Goal: Check status: Check status

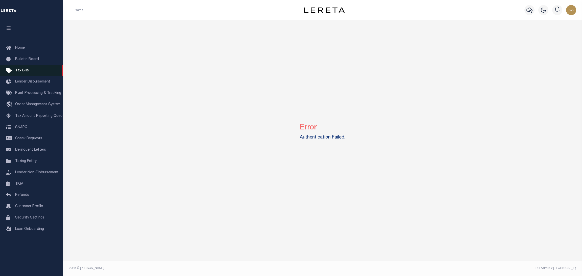
click at [19, 74] on link "Tax Bills" at bounding box center [31, 70] width 63 height 11
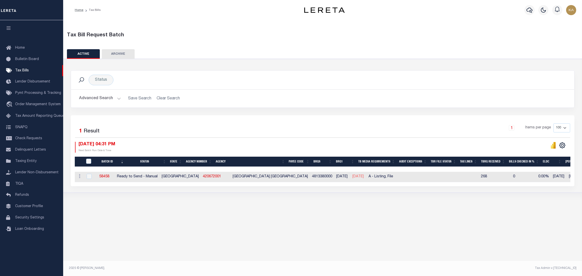
click at [280, 212] on div "Tax Bill Request Batch ACTIVE ARCHIVE HISTORY In 1" at bounding box center [322, 144] width 519 height 249
click at [388, 217] on div "Tax Bill Request Batch ACTIVE ARCHIVE HISTORY In 1" at bounding box center [322, 144] width 519 height 249
click at [370, 227] on div "Tax Bill Request Batch ACTIVE ARCHIVE HISTORY In 1" at bounding box center [322, 144] width 519 height 249
click at [347, 119] on div "Selected 1 Result 1 Items per page 100 200 500 1000 08/13/2025 04:31 PM" at bounding box center [323, 150] width 504 height 71
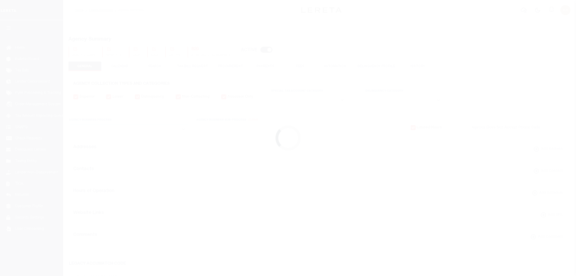
select select
checkbox input "false"
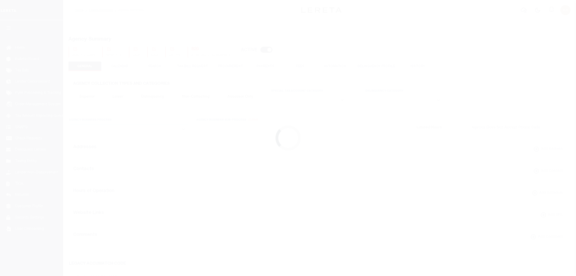
checkbox input "false"
type input "4813380000"
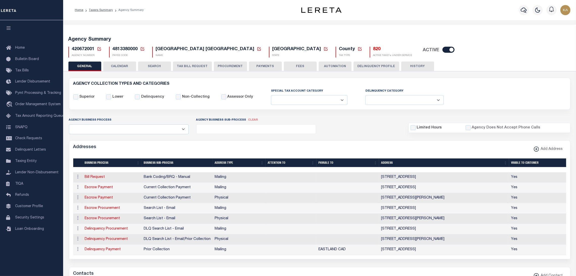
click at [113, 67] on button "CALENDAR" at bounding box center [119, 67] width 33 height 10
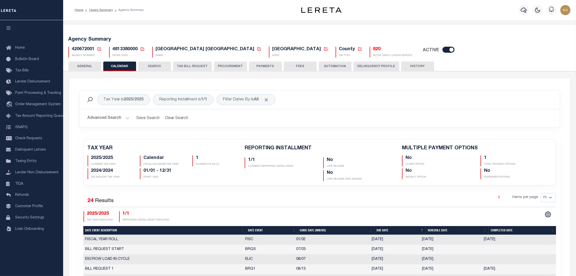
checkbox input "false"
type input "1"
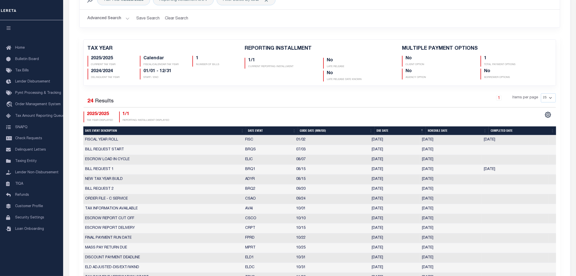
scroll to position [176, 0]
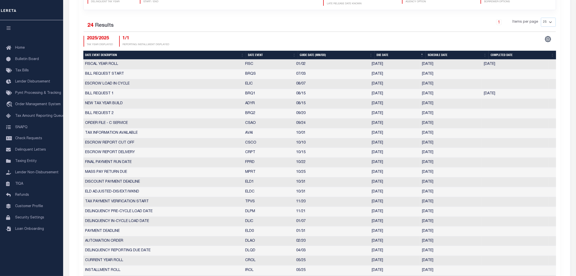
click at [259, 55] on th "Date Event" at bounding box center [272, 55] width 52 height 9
checkbox input "false"
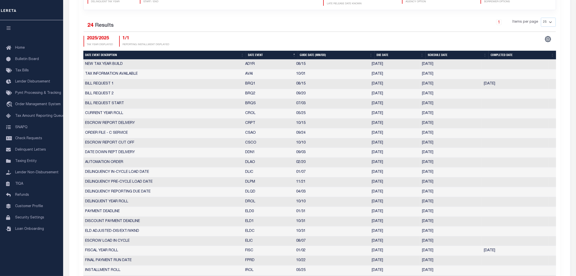
click at [436, 94] on td "09/12/2025" at bounding box center [451, 94] width 62 height 10
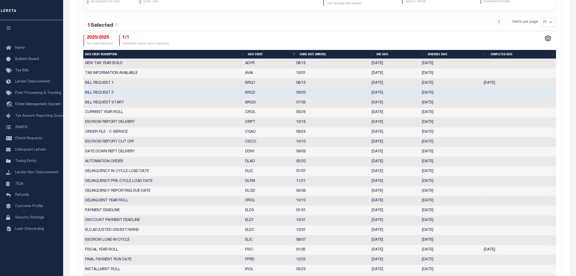
click at [429, 93] on td "09/12/2025" at bounding box center [451, 93] width 62 height 10
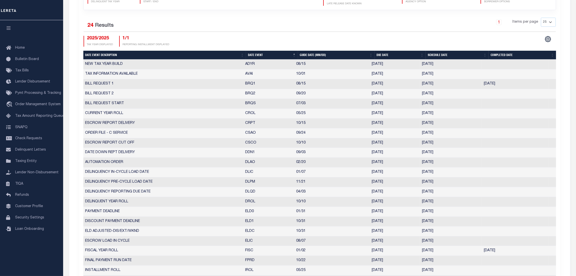
select select "9"
select select "20"
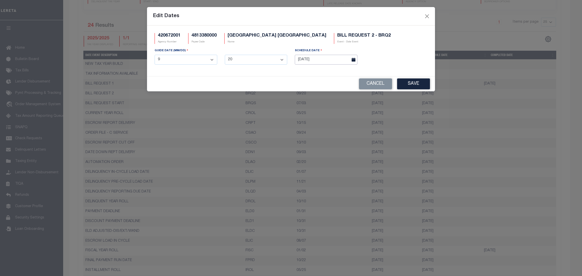
drag, startPoint x: 429, startPoint y: 93, endPoint x: 312, endPoint y: 62, distance: 121.0
click at [312, 62] on input "09/12/2025" at bounding box center [326, 60] width 63 height 10
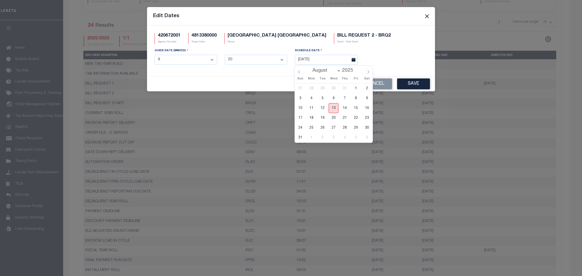
click at [331, 106] on span "13" at bounding box center [334, 108] width 10 height 10
type input "08/13/2025"
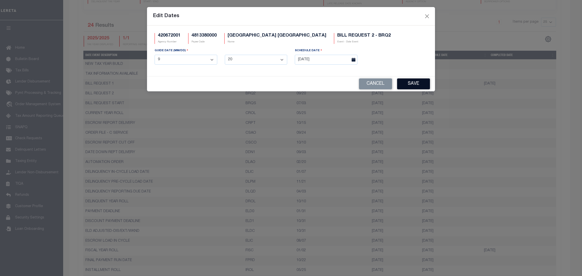
click at [401, 87] on button "Save" at bounding box center [413, 84] width 33 height 11
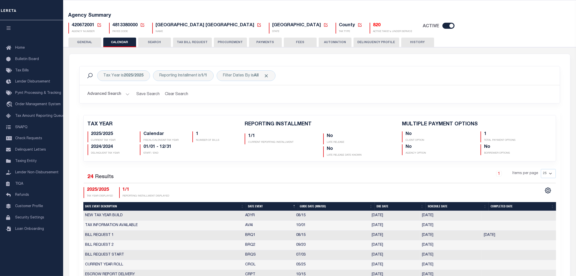
scroll to position [0, 0]
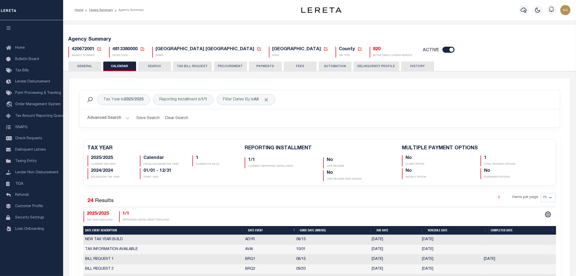
click at [193, 70] on button "TAX BILL REQUEST" at bounding box center [192, 67] width 39 height 10
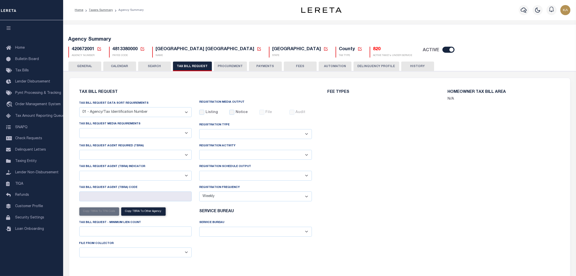
select select "27"
select select "16"
select select "false"
select select "1"
type input "235"
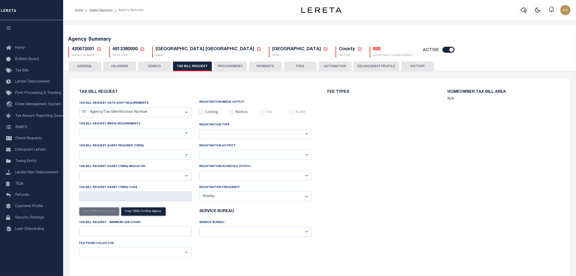
select select
click at [113, 69] on button "CALENDAR" at bounding box center [119, 67] width 33 height 10
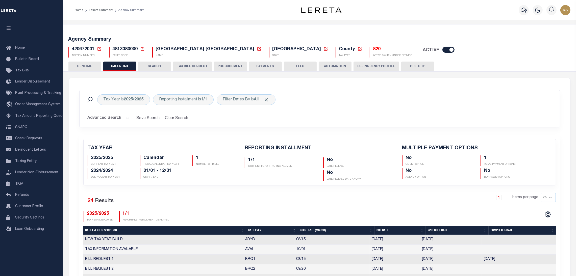
scroll to position [152, 0]
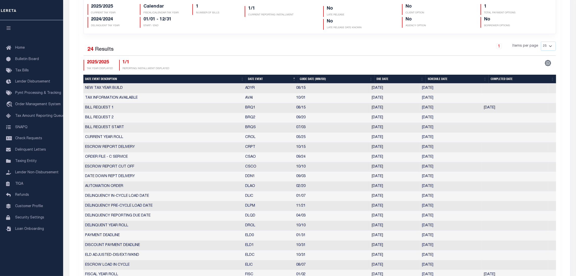
drag, startPoint x: 228, startPoint y: 103, endPoint x: 450, endPoint y: 127, distance: 223.0
click at [466, 125] on tbody "NEW TAX YEAR BUILD ADYR 08/15 08/15/2025 08/15/2025 4568094 TAX INFORMATION AVA…" at bounding box center [319, 202] width 473 height 236
drag, startPoint x: 441, startPoint y: 118, endPoint x: 359, endPoint y: 103, distance: 83.3
click at [419, 117] on tr "BILL REQUEST 2 BRQ2 09/20 09/19/2025 09/12/2025 3276050" at bounding box center [319, 118] width 473 height 10
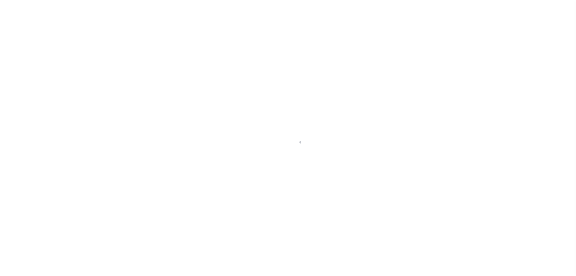
select select
checkbox input "false"
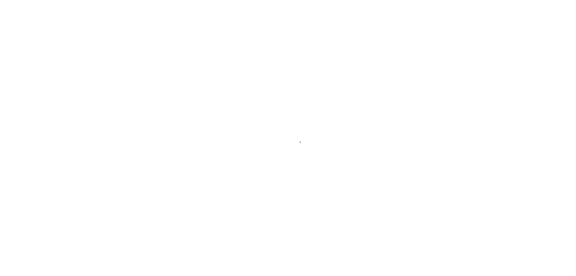
checkbox input "false"
type input "4813380000"
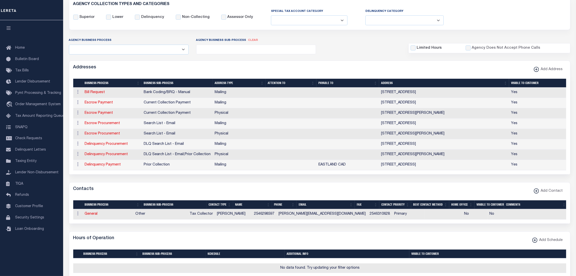
scroll to position [0, 0]
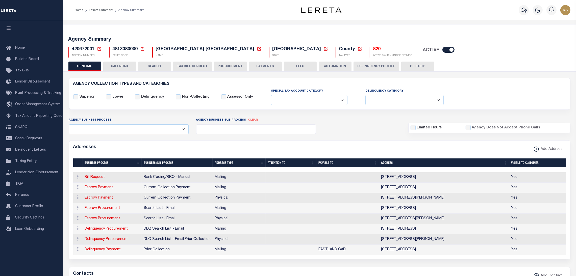
click at [125, 68] on button "CALENDAR" at bounding box center [119, 67] width 33 height 10
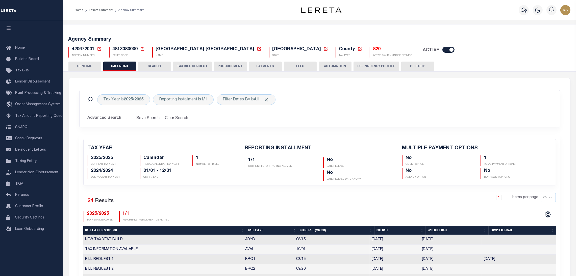
checkbox input "false"
type input "1"
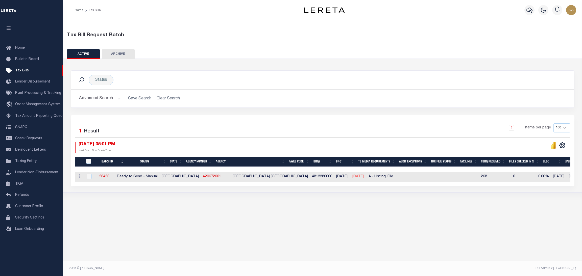
click at [105, 96] on button "Advanced Search" at bounding box center [100, 99] width 42 height 10
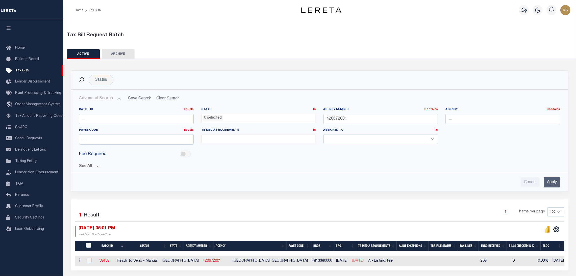
scroll to position [20, 0]
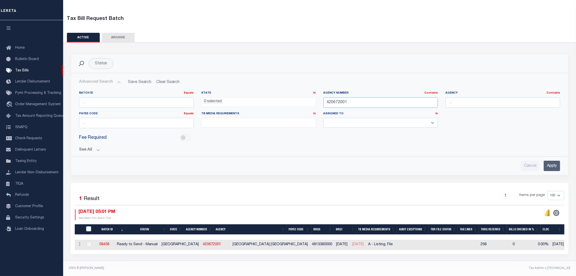
click at [339, 101] on input "420672001" at bounding box center [381, 103] width 115 height 10
paste input "18388"
click at [550, 162] on input "Apply" at bounding box center [552, 166] width 16 height 10
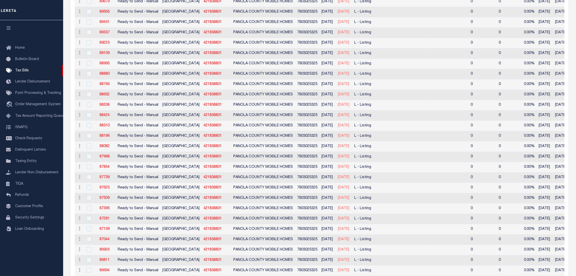
scroll to position [0, 0]
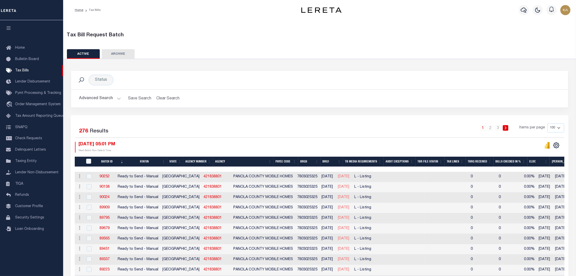
click at [110, 101] on button "Advanced Search" at bounding box center [100, 99] width 42 height 10
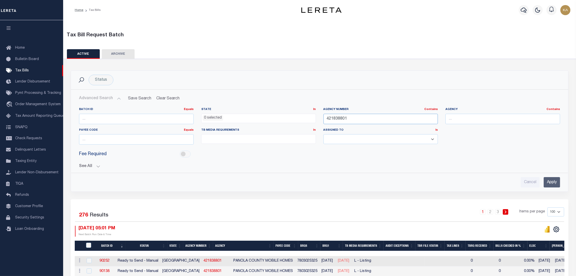
click at [335, 120] on input "421838801" at bounding box center [381, 119] width 115 height 10
paste input "370108643"
click at [548, 180] on input "Apply" at bounding box center [552, 182] width 16 height 10
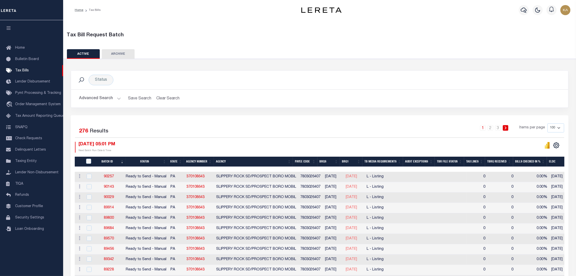
click at [85, 98] on button "Advanced Search" at bounding box center [100, 99] width 42 height 10
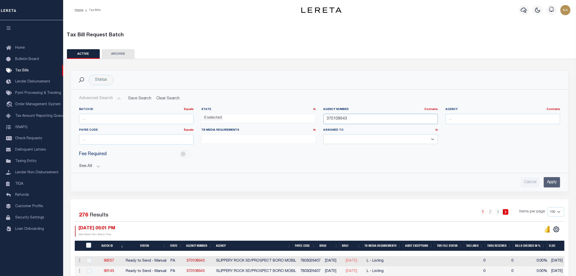
click at [333, 114] on input "370108643" at bounding box center [381, 119] width 115 height 10
paste input "658665"
click at [550, 182] on input "Apply" at bounding box center [552, 182] width 16 height 10
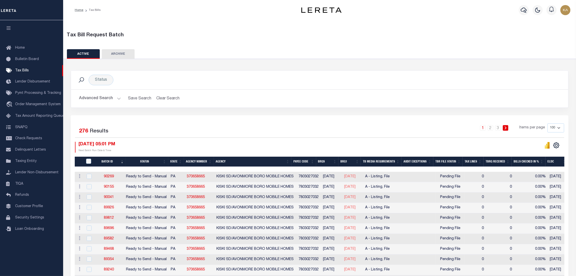
click at [100, 97] on button "Advanced Search" at bounding box center [100, 99] width 42 height 10
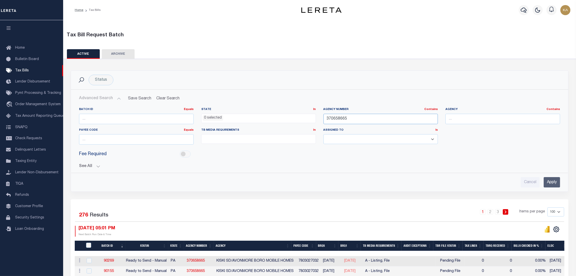
click at [339, 120] on input "370658665" at bounding box center [381, 119] width 115 height 10
paste input "10140211"
type input "310140211"
click at [554, 184] on input "Apply" at bounding box center [552, 182] width 16 height 10
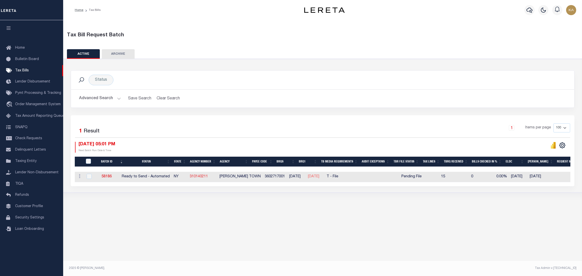
click at [203, 178] on link "310140211" at bounding box center [199, 177] width 18 height 4
checkbox input "true"
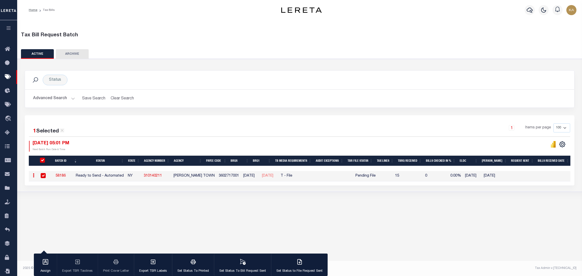
drag, startPoint x: 76, startPoint y: 177, endPoint x: 55, endPoint y: 173, distance: 20.5
click at [55, 173] on td "58186" at bounding box center [61, 176] width 26 height 10
checkbox input "false"
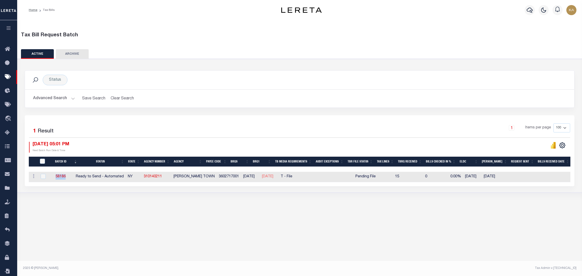
drag, startPoint x: 56, startPoint y: 174, endPoint x: 73, endPoint y: 177, distance: 17.3
click at [73, 177] on td "58186" at bounding box center [61, 177] width 26 height 10
checkbox input "true"
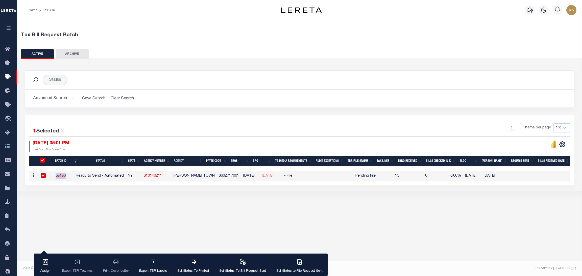
copy link "58186"
click at [54, 102] on button "Advanced Search" at bounding box center [54, 99] width 42 height 10
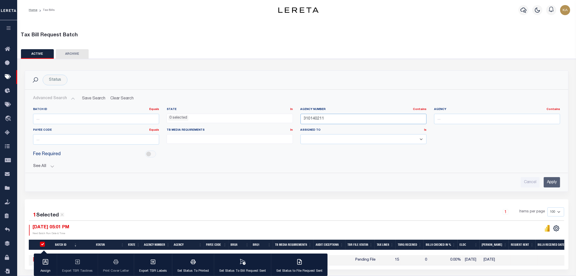
click at [307, 121] on input "310140211" at bounding box center [364, 119] width 126 height 10
paste input "42214060"
type input "422140601"
click at [546, 180] on input "Apply" at bounding box center [552, 182] width 16 height 10
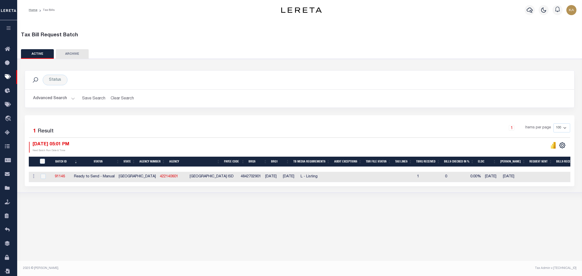
click at [393, 193] on div "Status Search Advanced Search Save Search Clear Search Equals" at bounding box center [300, 126] width 570 height 134
click at [160, 177] on link "422140601" at bounding box center [169, 177] width 18 height 4
checkbox input "true"
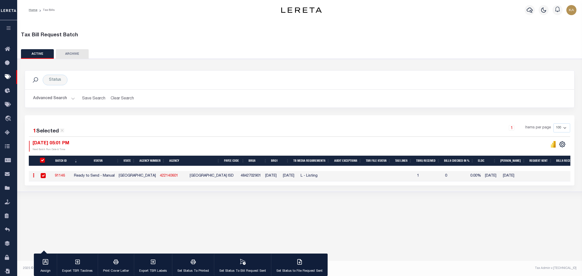
click at [250, 106] on div "Advanced Search Save Search Clear Search TaxBillBatches_dynamictable_____Defaul…" at bounding box center [299, 99] width 549 height 18
click at [398, 232] on div "Tax Bill Request Batch ACTIVE ARCHIVE HISTORY In 1" at bounding box center [299, 144] width 565 height 249
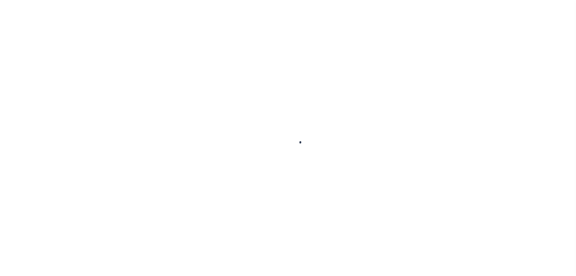
select select
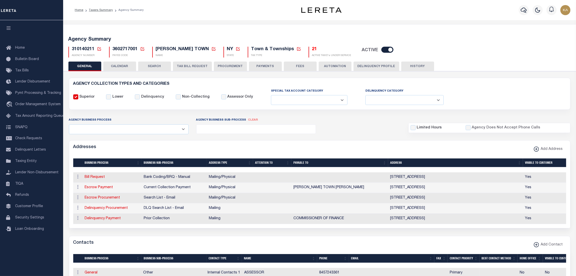
click at [133, 64] on button "CALENDAR" at bounding box center [119, 67] width 33 height 10
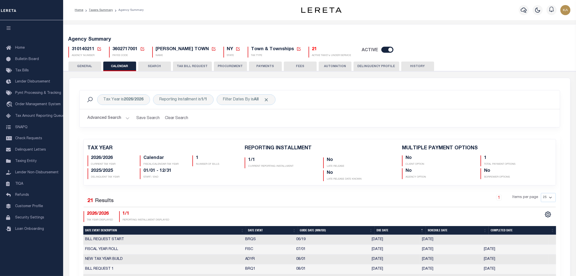
checkbox input "false"
type input "1"
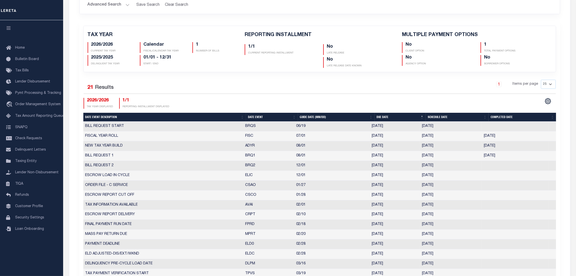
scroll to position [152, 0]
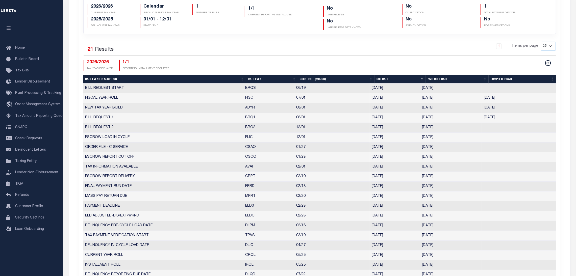
click at [263, 81] on th "Date Event" at bounding box center [272, 79] width 52 height 9
checkbox input "false"
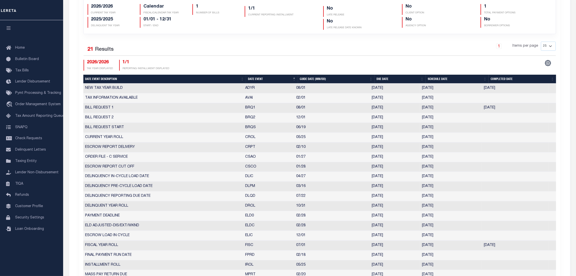
scroll to position [0, 0]
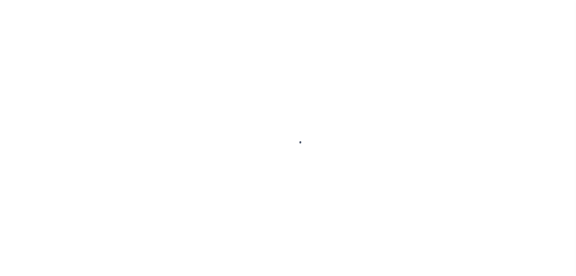
select select
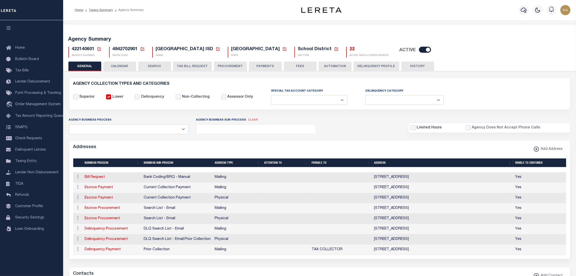
click at [116, 65] on button "CALENDAR" at bounding box center [119, 67] width 33 height 10
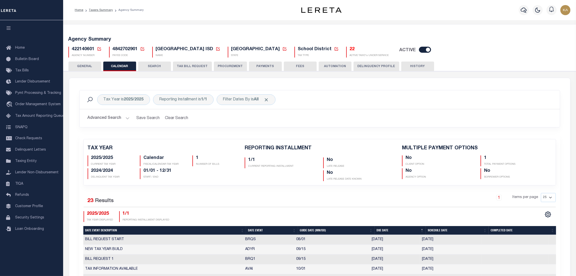
checkbox input "false"
type input "1"
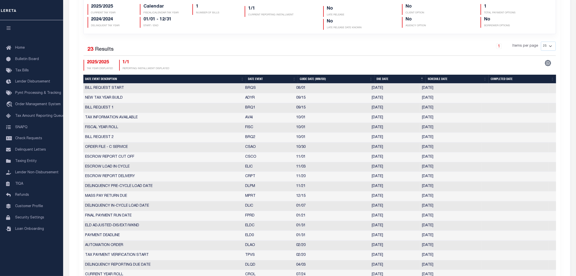
click at [257, 78] on th "Date Event" at bounding box center [272, 79] width 52 height 9
checkbox input "false"
select select "10"
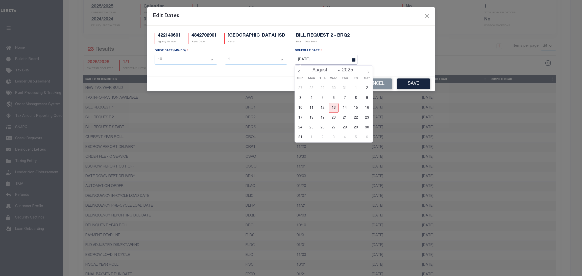
drag, startPoint x: 423, startPoint y: 120, endPoint x: 325, endPoint y: 60, distance: 115.5
click at [325, 60] on input "09/24/2025" at bounding box center [326, 60] width 63 height 10
click at [334, 106] on span "13" at bounding box center [334, 108] width 10 height 10
type input "08/13/2025"
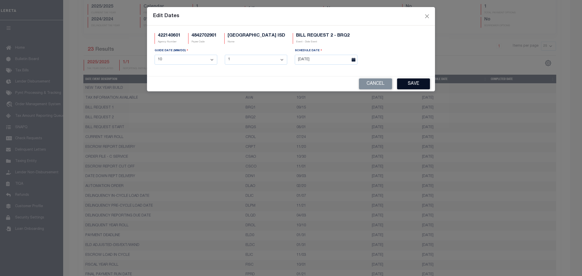
click at [419, 84] on button "Save" at bounding box center [413, 84] width 33 height 11
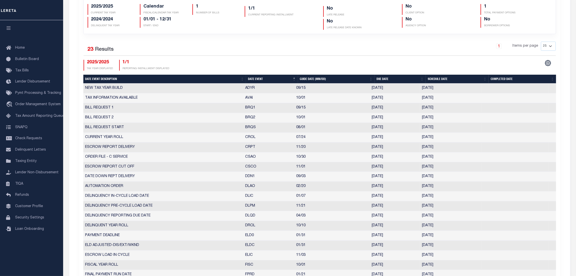
scroll to position [0, 0]
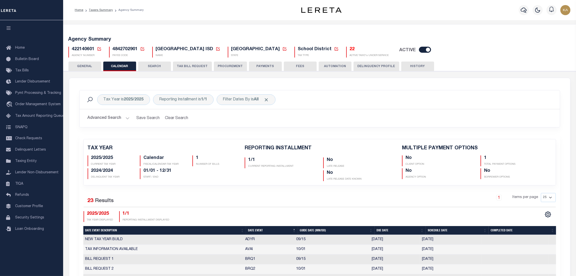
click at [182, 69] on button "TAX BILL REQUEST" at bounding box center [192, 67] width 39 height 10
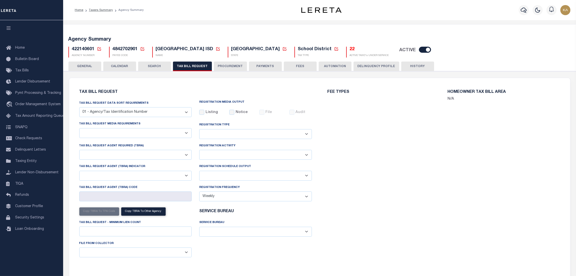
select select "20"
select select "false"
select select "1"
type input "200042"
select select
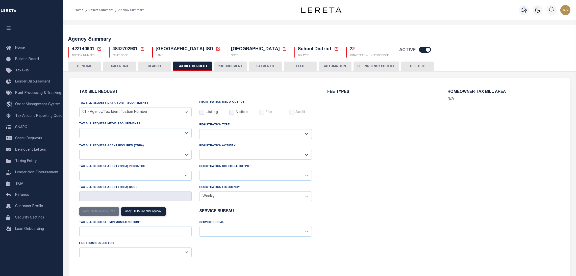
select select "4845343000"
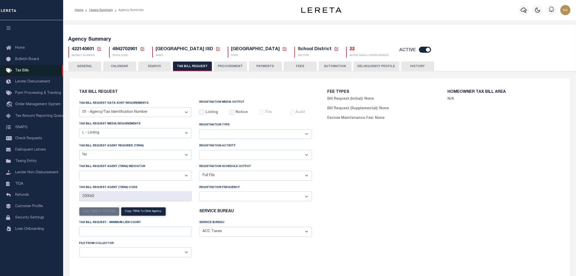
click at [15, 73] on span "Tax Bills" at bounding box center [22, 71] width 14 height 4
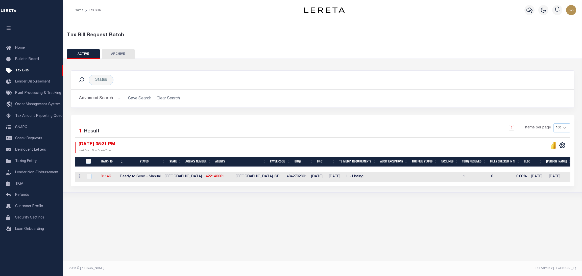
click at [100, 101] on button "Advanced Search" at bounding box center [100, 99] width 42 height 10
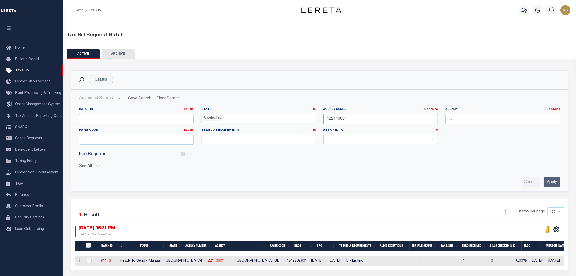
click at [335, 116] on input "422140601" at bounding box center [381, 119] width 115 height 10
click at [104, 142] on input "number" at bounding box center [136, 139] width 115 height 10
paste input "3611917006"
type input "3611917006"
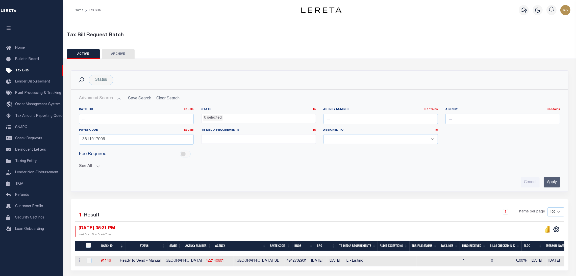
click at [552, 180] on input "Apply" at bounding box center [552, 182] width 16 height 10
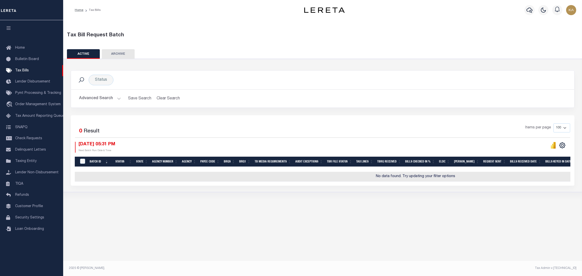
click at [102, 94] on button "Advanced Search" at bounding box center [100, 99] width 42 height 10
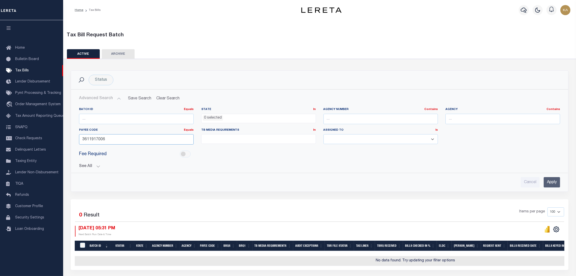
click at [103, 137] on input "3611917006" at bounding box center [136, 139] width 115 height 10
paste input "203100000"
type input "3203100000"
click at [552, 184] on input "Apply" at bounding box center [552, 182] width 16 height 10
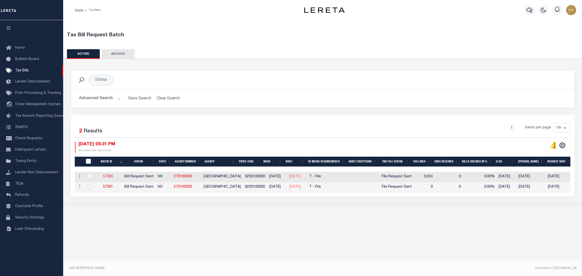
click at [110, 177] on link "57966" at bounding box center [108, 177] width 10 height 4
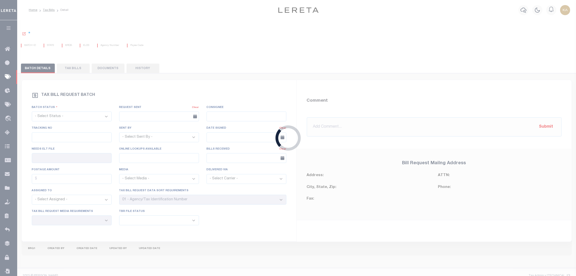
select select "RST"
type input "[DATE]"
select select
type input "Yes"
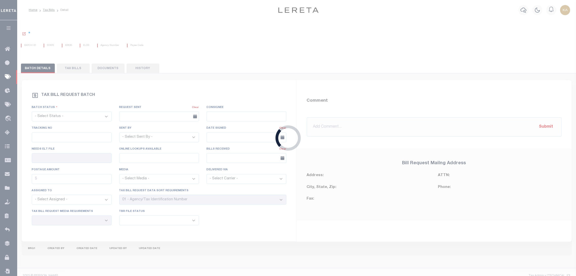
select select "22"
select select "3"
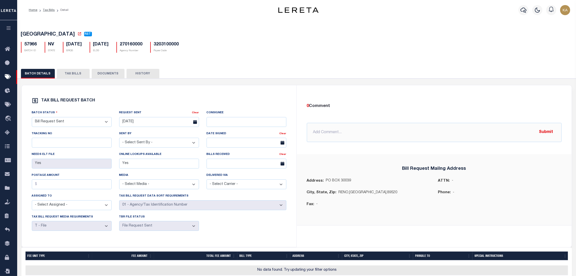
click at [73, 75] on button "TAX BILLS" at bounding box center [73, 74] width 33 height 10
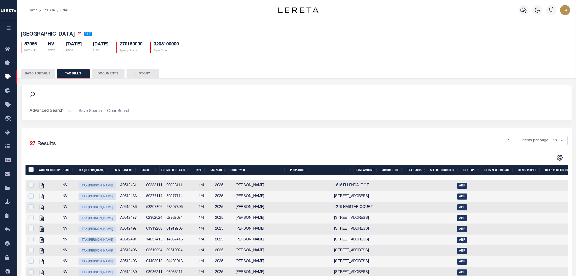
click at [58, 117] on div "Advanced Search Save Search Clear Search Tax Id Contains Contains Is [DEMOGRAPH…" at bounding box center [297, 111] width 550 height 18
click at [57, 115] on button "Advanced Search" at bounding box center [51, 111] width 42 height 10
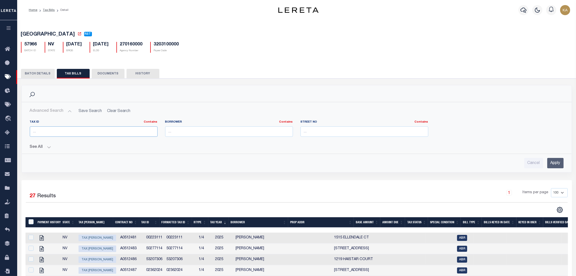
click at [92, 136] on input "text" at bounding box center [94, 132] width 128 height 10
paste input "59022464600"
type input "59022464600"
click at [557, 166] on input "Apply" at bounding box center [555, 163] width 16 height 10
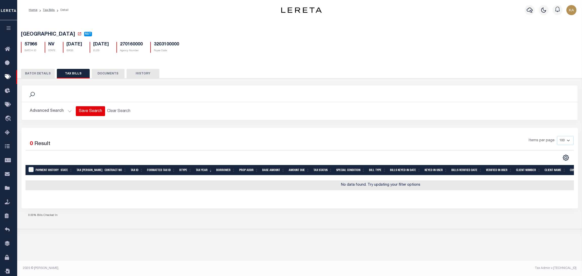
click at [102, 110] on button "Save Search" at bounding box center [90, 111] width 29 height 10
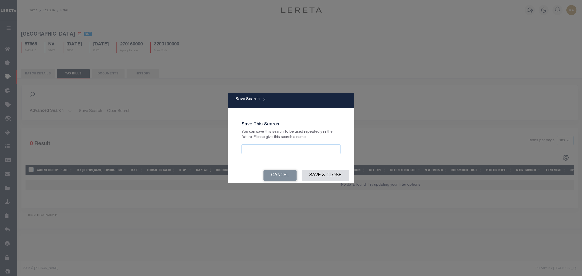
click at [107, 111] on div "Save Search Save This Search You can save this search to be used repeatedly in …" at bounding box center [291, 138] width 582 height 276
click at [280, 177] on button "Cancel" at bounding box center [279, 175] width 33 height 11
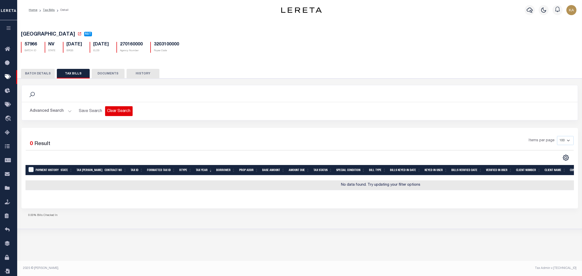
click at [107, 112] on button "Clear Search" at bounding box center [119, 111] width 28 height 10
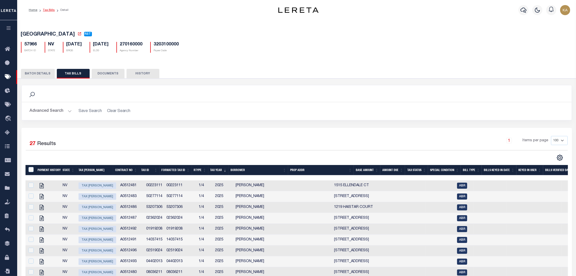
click at [43, 9] on link "Tax Bills" at bounding box center [49, 10] width 12 height 3
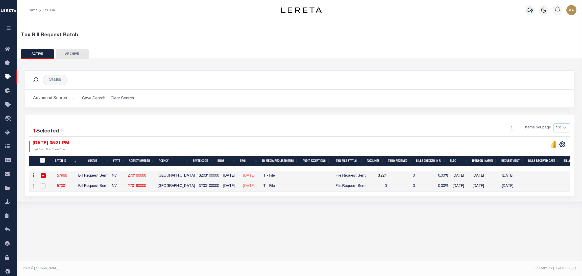
click at [55, 99] on button "Advanced Search" at bounding box center [54, 99] width 42 height 10
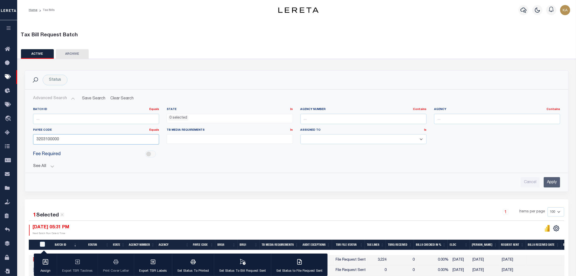
click at [48, 135] on input "3203100000" at bounding box center [96, 139] width 126 height 10
click at [47, 135] on input "3203100000" at bounding box center [96, 139] width 126 height 10
paste input "9049"
click at [555, 183] on input "Apply" at bounding box center [552, 182] width 16 height 10
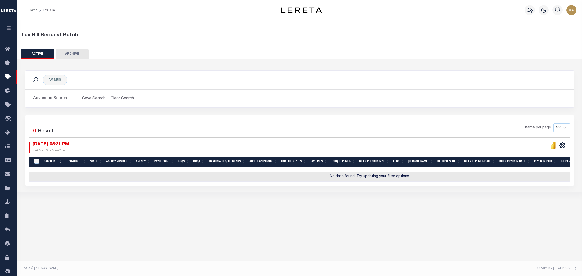
click at [49, 100] on button "Advanced Search" at bounding box center [54, 99] width 42 height 10
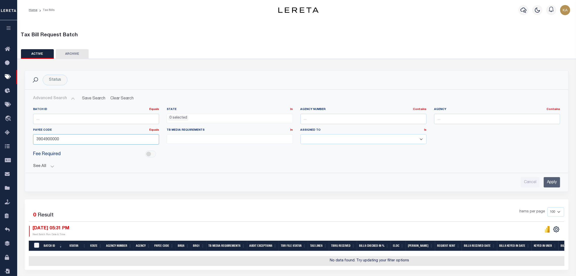
click at [36, 139] on input "3904900000" at bounding box center [96, 139] width 126 height 10
paste input "2031"
click at [555, 182] on input "Apply" at bounding box center [552, 182] width 16 height 10
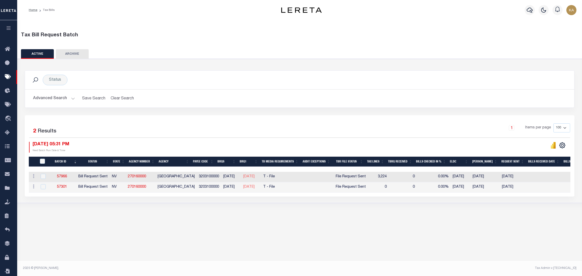
click at [55, 98] on button "Advanced Search" at bounding box center [54, 99] width 42 height 10
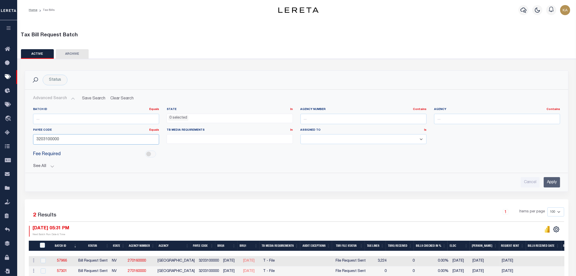
click at [43, 142] on input "3203100000" at bounding box center [96, 139] width 126 height 10
paste input "53017"
click at [551, 185] on input "Apply" at bounding box center [552, 182] width 16 height 10
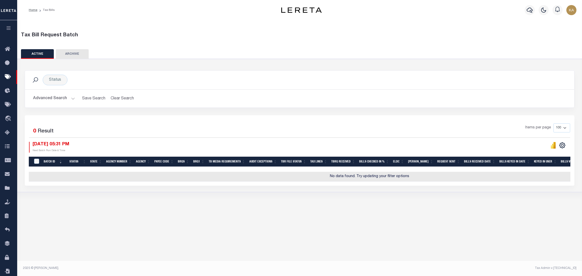
click at [37, 99] on button "Advanced Search" at bounding box center [54, 99] width 42 height 10
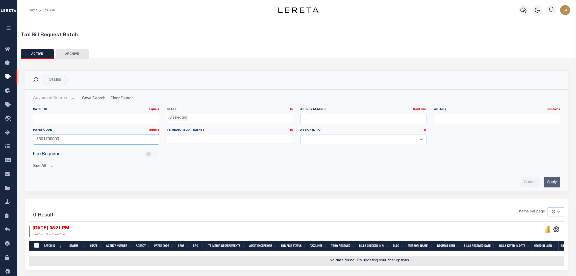
click at [46, 141] on input "5301700000" at bounding box center [96, 139] width 126 height 10
paste input "20173"
type input "2017300000"
click at [554, 183] on input "Apply" at bounding box center [552, 182] width 16 height 10
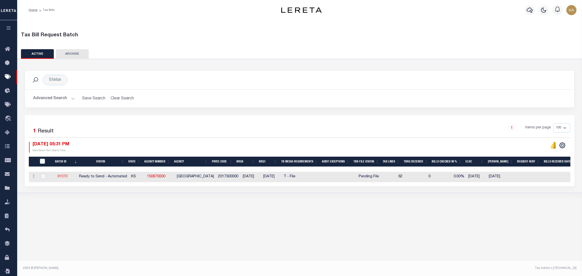
click at [64, 179] on link "91070" at bounding box center [62, 177] width 10 height 4
checkbox input "true"
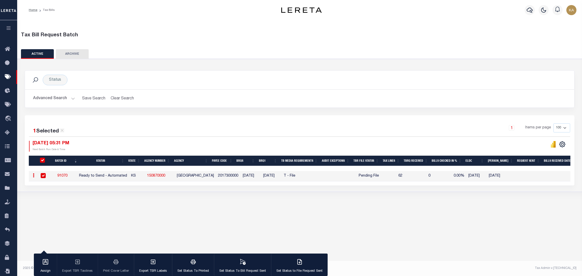
click at [62, 98] on button "Advanced Search" at bounding box center [54, 99] width 42 height 10
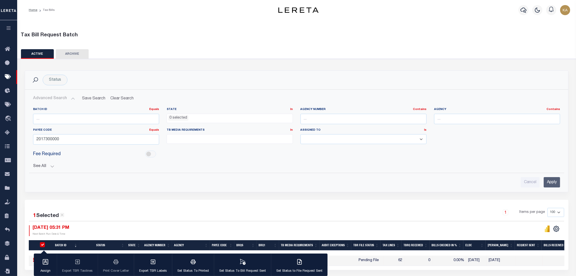
click at [48, 146] on div "Payee Code Equals Equals Is Not Equal To Is Greater Than Is Less Than 2017300000" at bounding box center [96, 138] width 134 height 21
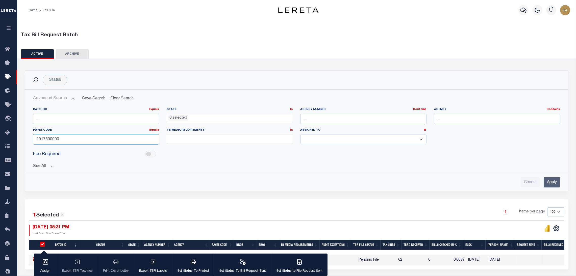
click at [46, 141] on input "2017300000" at bounding box center [96, 139] width 126 height 10
paste input "2017"
type input "2201700000"
click at [555, 186] on input "Apply" at bounding box center [552, 182] width 16 height 10
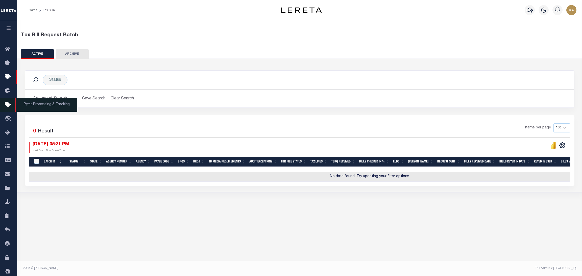
click at [36, 101] on span "Pymt Processing & Tracking" at bounding box center [46, 105] width 62 height 14
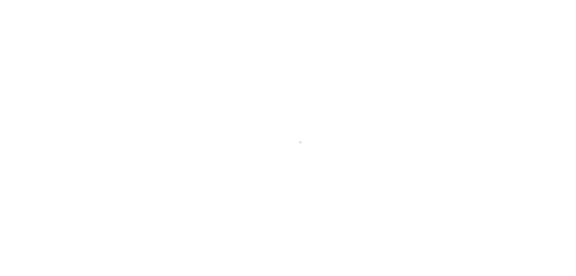
select select "RTA"
select select "22"
select select "1"
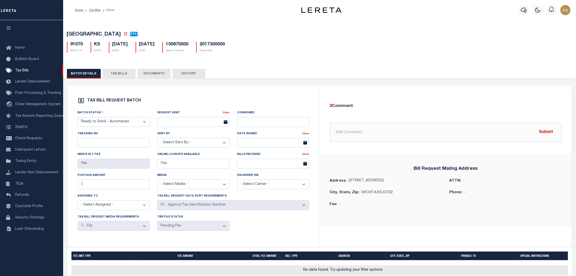
click at [110, 76] on button "TAX BILLS" at bounding box center [119, 74] width 33 height 10
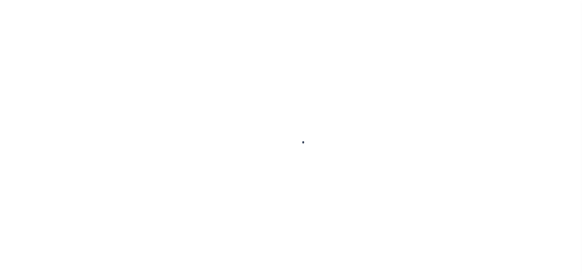
select select
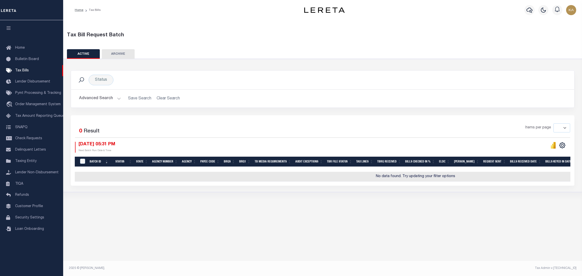
click at [89, 96] on button "Advanced Search" at bounding box center [100, 99] width 42 height 10
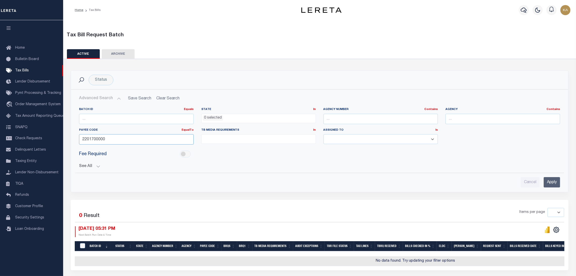
click at [99, 139] on input "2201700000" at bounding box center [136, 139] width 115 height 10
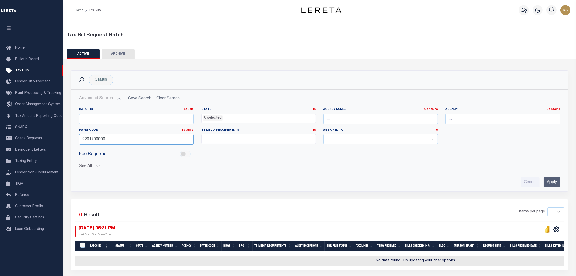
click at [99, 139] on input "2201700000" at bounding box center [136, 139] width 115 height 10
paste input "12053"
type input "1205300000"
click at [548, 180] on input "Apply" at bounding box center [552, 182] width 16 height 10
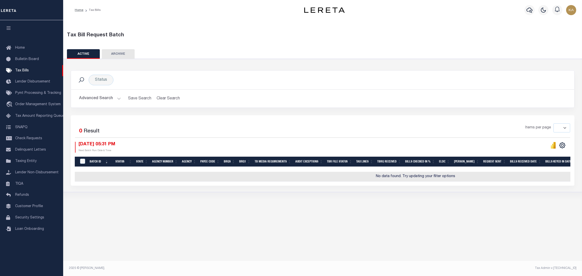
click at [98, 98] on button "Advanced Search" at bounding box center [100, 99] width 42 height 10
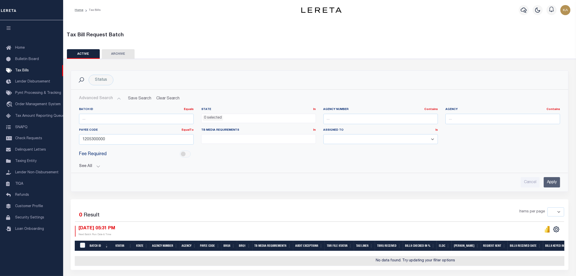
click at [92, 146] on div "Payee Code EqualTo Equals Is Not Equal To Is Greater Than Is Less Than 12053000…" at bounding box center [136, 138] width 122 height 21
click at [91, 139] on input "1205300000" at bounding box center [136, 139] width 115 height 10
paste input "3708917003"
click at [545, 181] on input "Apply" at bounding box center [552, 182] width 16 height 10
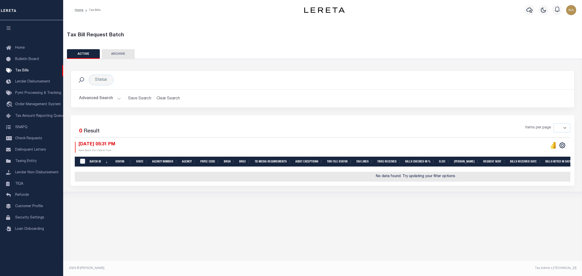
click at [96, 99] on button "Advanced Search" at bounding box center [100, 99] width 42 height 10
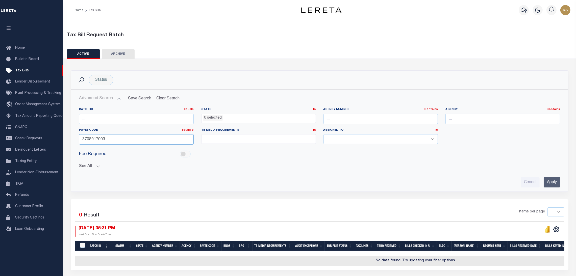
click at [91, 142] on input "3708917003" at bounding box center [136, 139] width 115 height 10
paste input "220820000"
click at [552, 181] on input "Apply" at bounding box center [552, 182] width 16 height 10
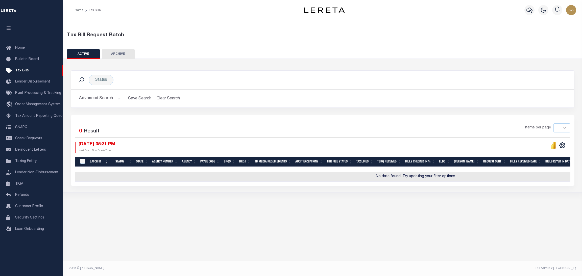
click at [89, 99] on button "Advanced Search" at bounding box center [100, 99] width 42 height 10
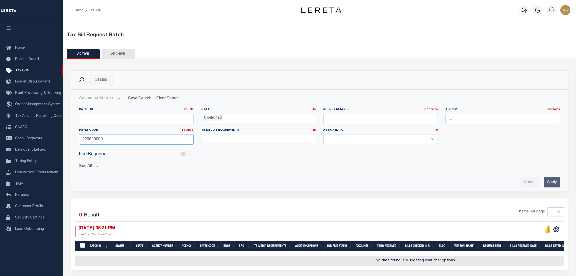
click at [94, 136] on input "220820000" at bounding box center [136, 139] width 115 height 10
paste input "42030"
click at [545, 181] on input "Apply" at bounding box center [552, 182] width 16 height 10
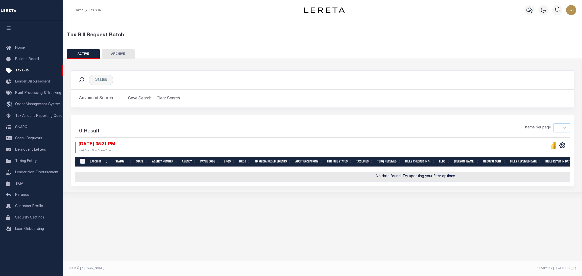
click at [100, 96] on button "Advanced Search" at bounding box center [100, 99] width 42 height 10
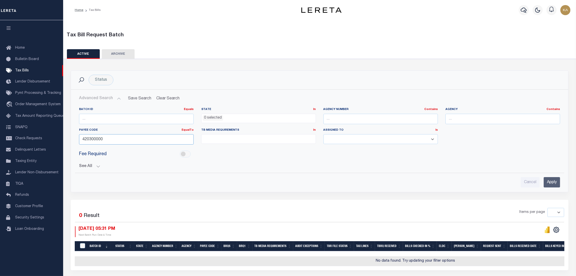
click at [94, 138] on input "420300000" at bounding box center [136, 139] width 115 height 10
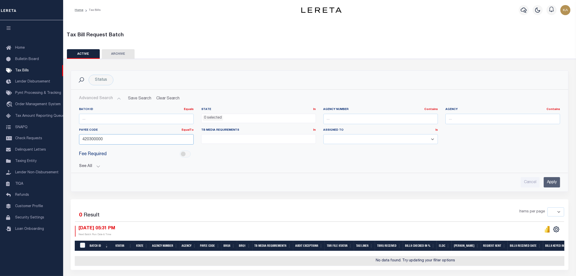
click at [94, 138] on input "420300000" at bounding box center [136, 139] width 115 height 10
paste input "22001"
click at [560, 187] on input "Apply" at bounding box center [552, 182] width 16 height 10
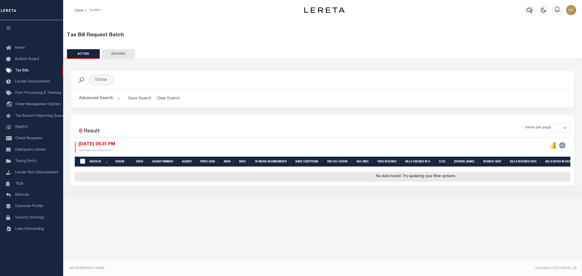
click at [87, 99] on button "Advanced Search" at bounding box center [100, 99] width 42 height 10
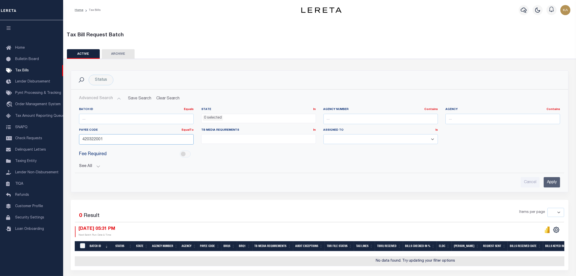
click at [93, 137] on input "420322001" at bounding box center [136, 139] width 115 height 10
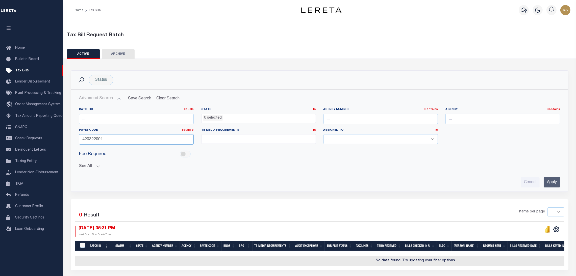
paste input "570000"
click at [545, 184] on input "Apply" at bounding box center [552, 182] width 16 height 10
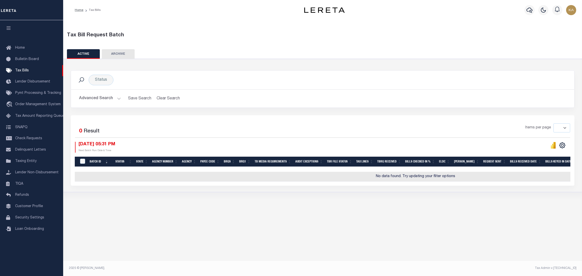
click at [101, 99] on button "Advanced Search" at bounding box center [100, 99] width 42 height 10
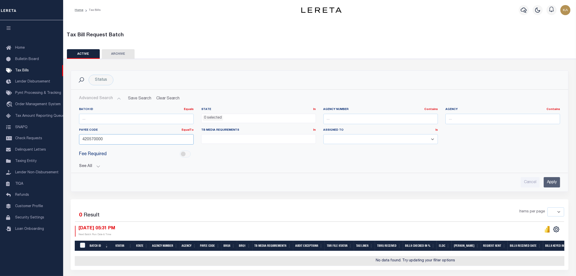
click at [96, 139] on input "420570000" at bounding box center [136, 139] width 115 height 10
paste input "530630"
click at [557, 186] on input "Apply" at bounding box center [552, 182] width 16 height 10
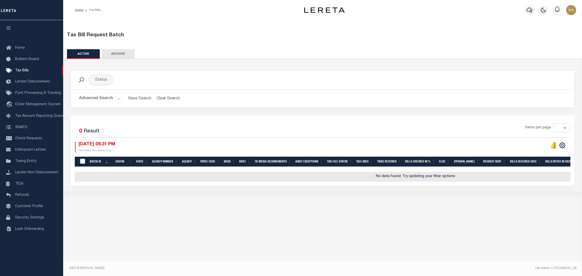
click at [103, 99] on button "Advanced Search" at bounding box center [100, 99] width 42 height 10
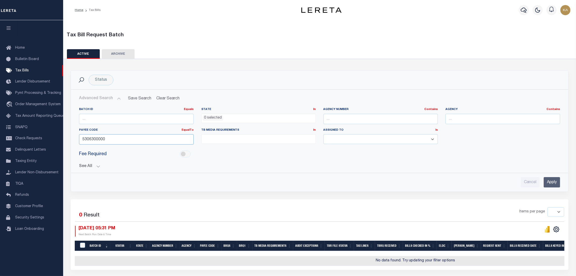
click at [90, 140] on input "5306300000" at bounding box center [136, 139] width 115 height 10
click at [89, 140] on input "5306300000" at bounding box center [136, 139] width 115 height 10
paste input "22105"
drag, startPoint x: 161, startPoint y: 128, endPoint x: 276, endPoint y: 153, distance: 117.9
click at [263, 153] on div "Batch ID Equals Equals Is Not Equal To Is Greater Than Is Less Than State In In…" at bounding box center [319, 138] width 489 height 61
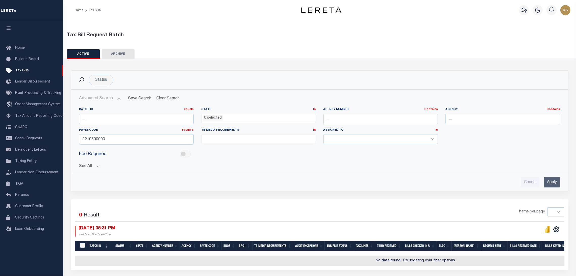
click at [544, 182] on input "Apply" at bounding box center [552, 182] width 16 height 10
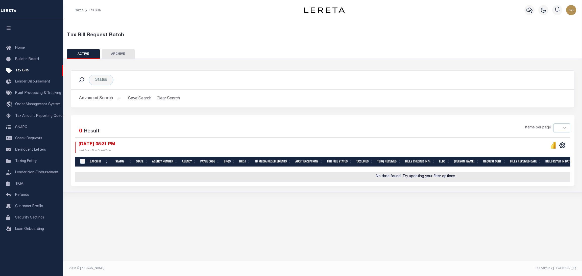
click at [101, 100] on button "Advanced Search" at bounding box center [100, 99] width 42 height 10
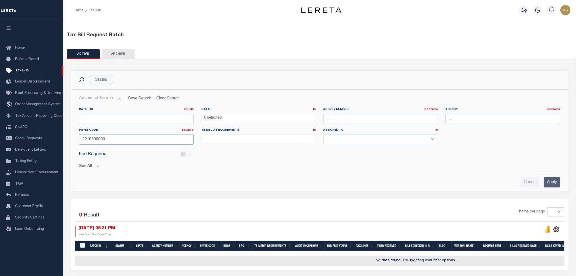
click at [86, 139] on input "2210500000" at bounding box center [136, 139] width 115 height 10
paste input "4208316001"
click at [557, 178] on input "Apply" at bounding box center [552, 182] width 16 height 10
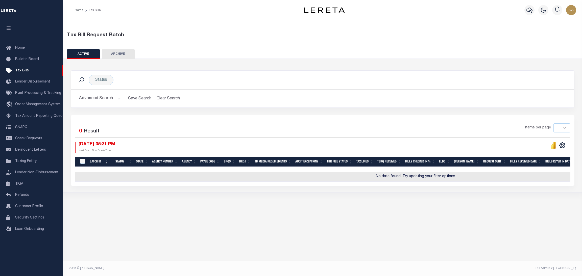
click at [98, 99] on button "Advanced Search" at bounding box center [100, 99] width 42 height 10
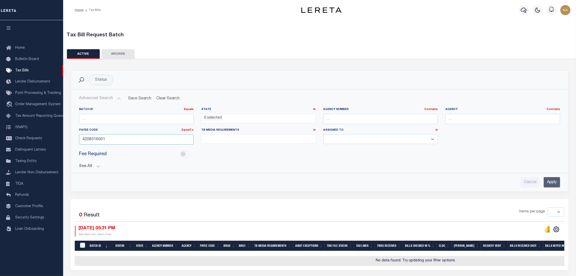
click at [96, 138] on input "4208316001" at bounding box center [136, 139] width 115 height 10
click at [95, 137] on input "4208316001" at bounding box center [136, 139] width 115 height 10
paste input "0716013"
click at [552, 181] on input "Apply" at bounding box center [552, 182] width 16 height 10
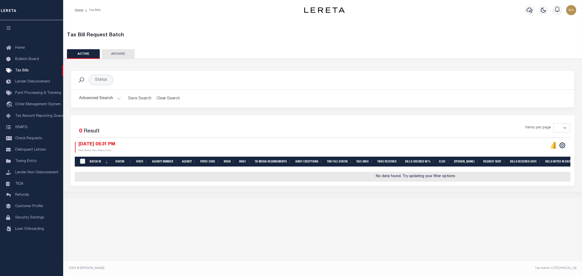
click at [90, 97] on button "Advanced Search" at bounding box center [100, 99] width 42 height 10
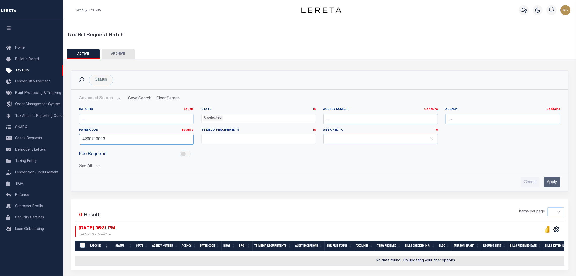
click at [95, 141] on input "4200716013" at bounding box center [136, 139] width 115 height 10
paste input "1100100000"
type input "1100100000"
click at [554, 182] on input "Apply" at bounding box center [552, 182] width 16 height 10
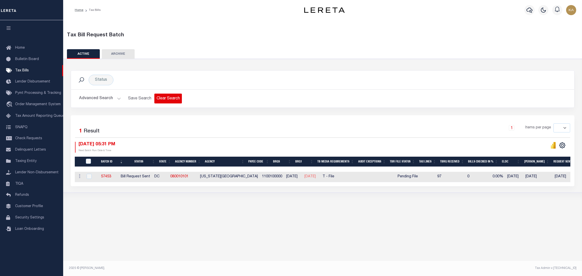
click at [167, 98] on button "Clear Search" at bounding box center [168, 99] width 28 height 10
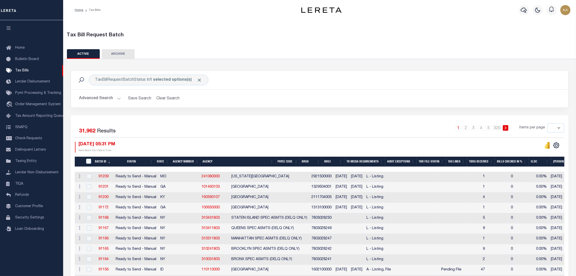
click at [90, 100] on button "Advanced Search" at bounding box center [100, 99] width 42 height 10
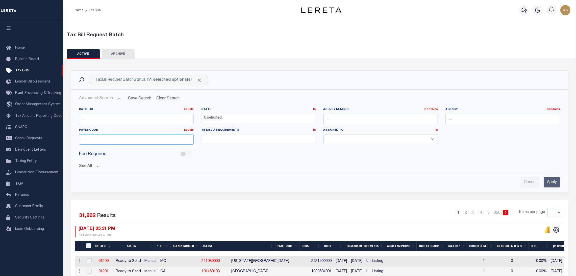
click at [92, 138] on input "number" at bounding box center [136, 139] width 115 height 10
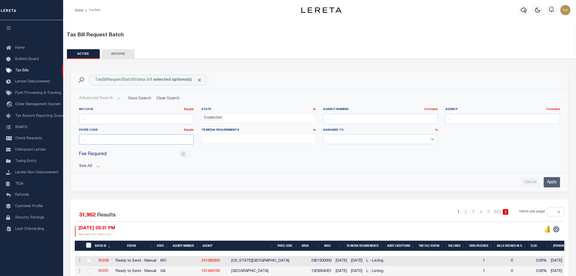
paste input "2203300000"
click at [197, 79] on span "Click to Remove" at bounding box center [199, 80] width 5 height 5
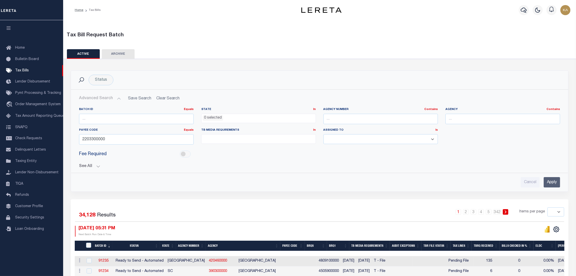
click at [552, 182] on input "Apply" at bounding box center [552, 182] width 16 height 10
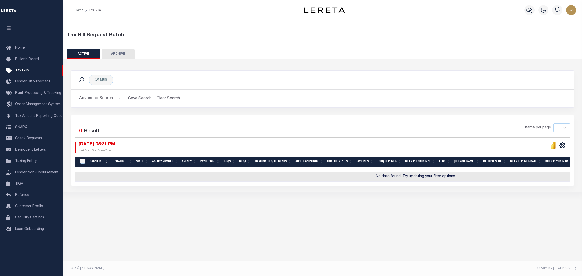
click at [103, 94] on button "Advanced Search" at bounding box center [100, 99] width 42 height 10
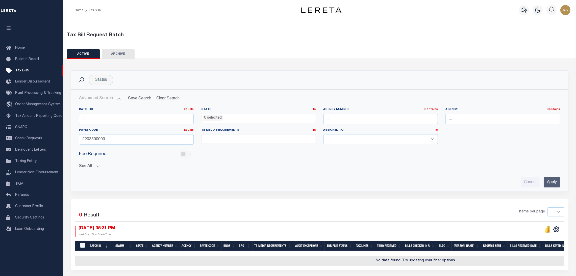
scroll to position [19, 0]
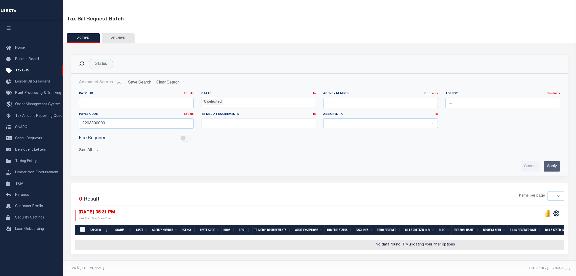
click at [550, 163] on input "Apply" at bounding box center [552, 166] width 16 height 10
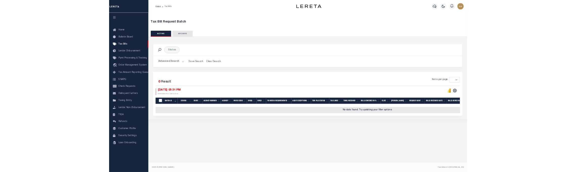
scroll to position [0, 0]
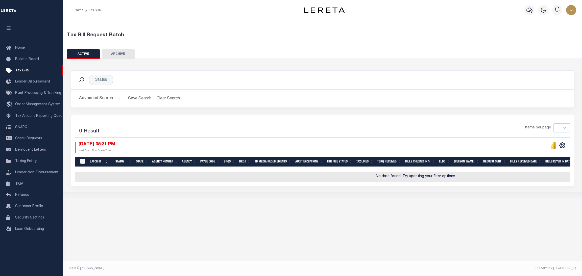
click at [101, 96] on button "Advanced Search" at bounding box center [100, 99] width 42 height 10
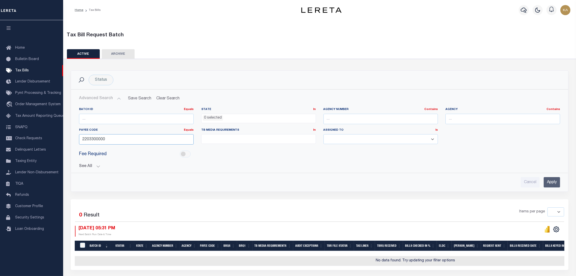
click at [90, 141] on input "2203300000" at bounding box center [136, 139] width 115 height 10
paste input "017"
click at [550, 180] on input "Apply" at bounding box center [552, 182] width 16 height 10
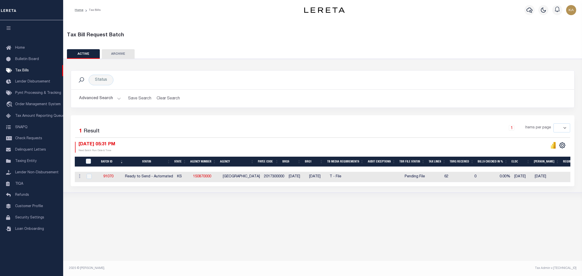
click at [82, 96] on button "Advanced Search" at bounding box center [100, 99] width 42 height 10
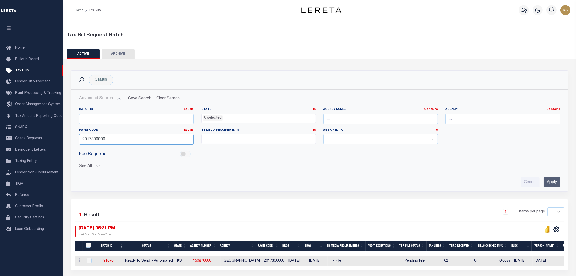
click at [95, 143] on input "2017300000" at bounding box center [136, 139] width 115 height 10
paste input "32031"
type input "3203100000"
click at [554, 179] on input "Apply" at bounding box center [552, 182] width 16 height 10
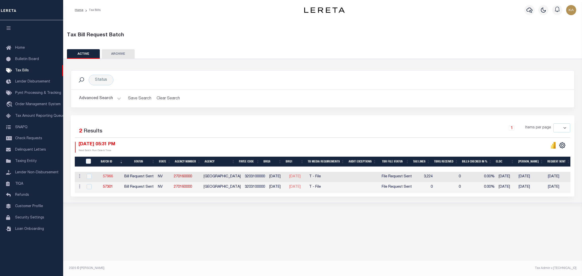
click at [107, 177] on link "57966" at bounding box center [108, 177] width 10 height 4
checkbox input "true"
type input "06/17/2025"
select select
type input "Yes"
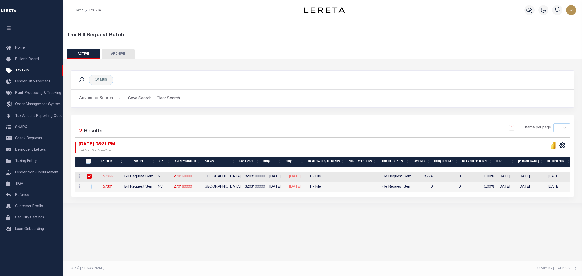
type input "Yes"
select select "22"
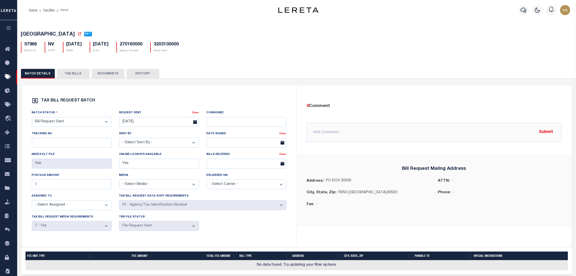
click at [69, 74] on button "TAX BILLS" at bounding box center [73, 74] width 33 height 10
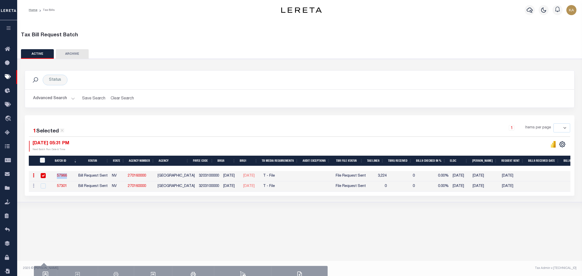
drag, startPoint x: 75, startPoint y: 180, endPoint x: 57, endPoint y: 178, distance: 18.6
click at [57, 178] on td "57966" at bounding box center [62, 176] width 29 height 10
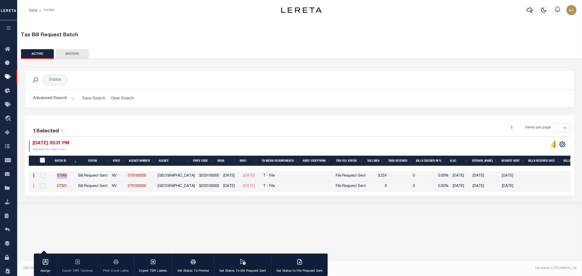
checkbox input "false"
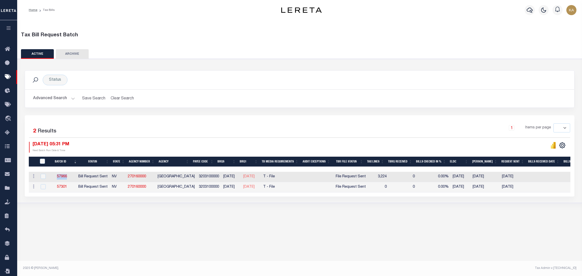
copy link "57966"
click at [54, 97] on button "Advanced Search" at bounding box center [54, 99] width 42 height 10
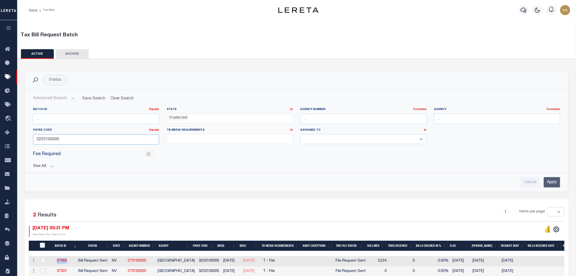
click at [46, 138] on input "3203100000" at bounding box center [96, 139] width 126 height 10
paste input "600916021"
type input "3600916021"
click at [556, 184] on input "Apply" at bounding box center [552, 182] width 16 height 10
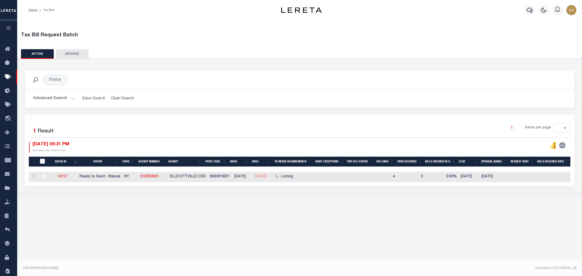
click at [65, 177] on link "90287" at bounding box center [63, 177] width 10 height 4
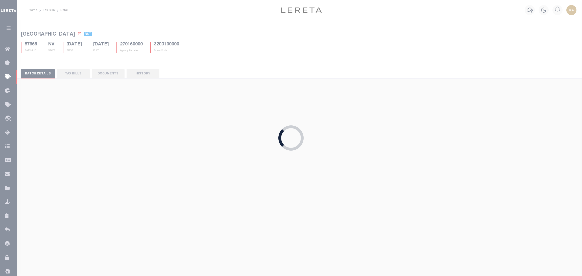
select select "RTS"
type input "No"
select select "29"
select select "20"
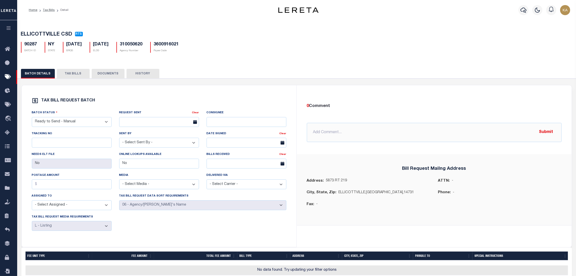
click at [66, 70] on button "TAX BILLS" at bounding box center [73, 74] width 33 height 10
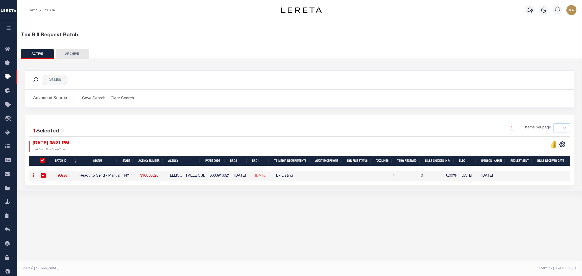
click at [59, 176] on td "90287" at bounding box center [63, 176] width 30 height 10
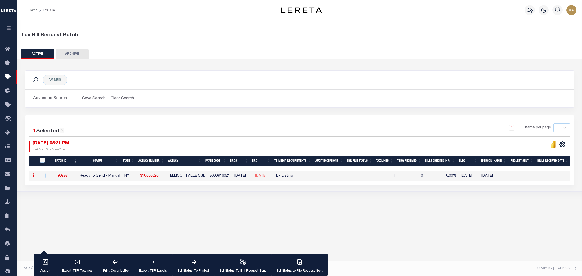
checkbox input "false"
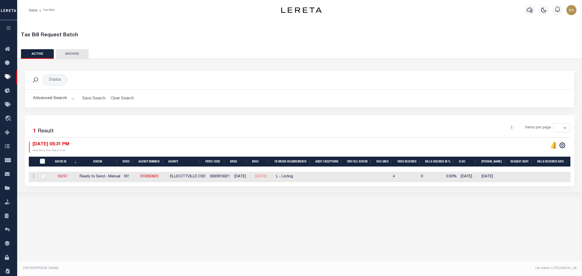
click at [64, 177] on link "90287" at bounding box center [63, 177] width 10 height 4
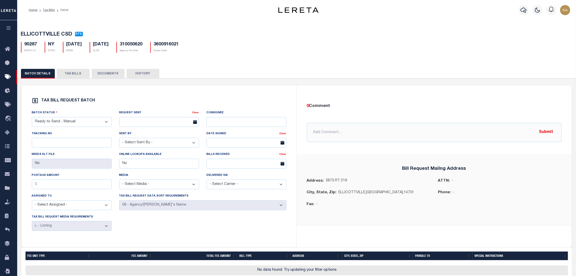
click at [81, 77] on button "TAX BILLS" at bounding box center [73, 74] width 33 height 10
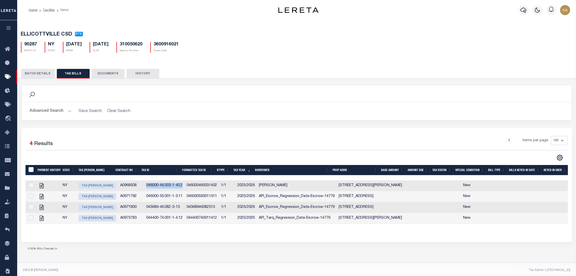
drag, startPoint x: 139, startPoint y: 188, endPoint x: 178, endPoint y: 187, distance: 39.2
click at [178, 187] on td "046000-46.003-1-40.2" at bounding box center [164, 186] width 40 height 11
checkbox input "true"
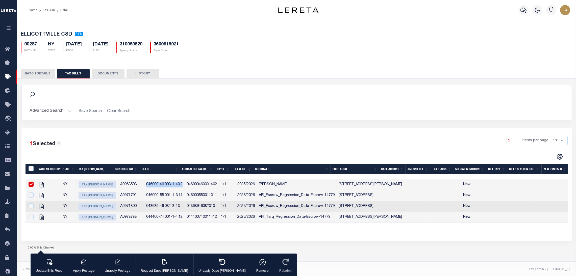
copy td "046000-46.003-1-40.2"
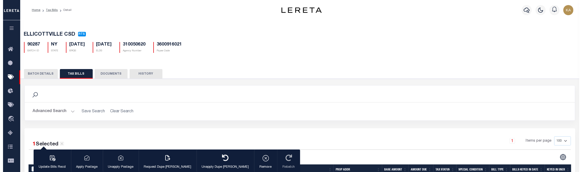
scroll to position [110, 0]
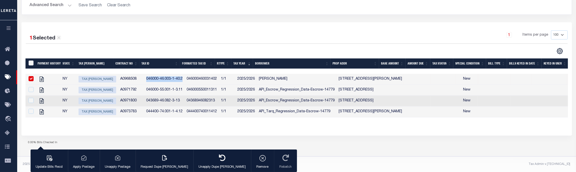
click at [30, 60] on input "TaxBillRequestBatchId" at bounding box center [31, 62] width 5 height 5
checkbox input "true"
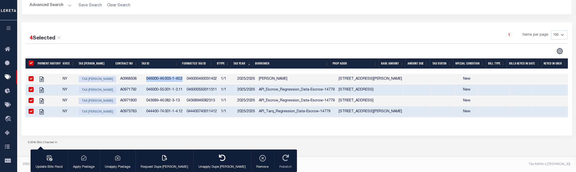
click at [94, 76] on span "Tax Bill Amount" at bounding box center [98, 79] width 38 height 7
checkbox input "false"
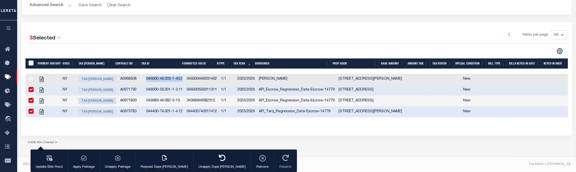
type input "08/13/2025"
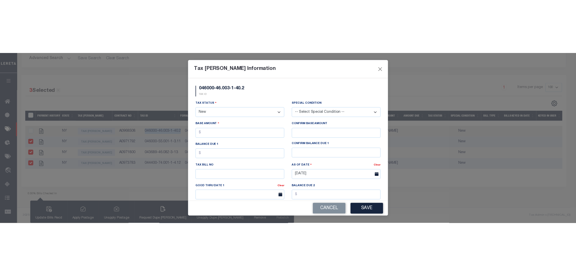
scroll to position [6, 0]
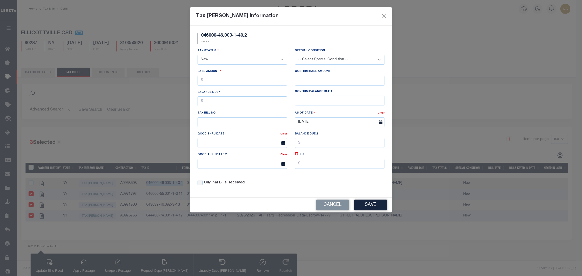
click at [326, 202] on div "Cancel Save" at bounding box center [291, 205] width 202 height 15
click at [326, 203] on button "Cancel" at bounding box center [332, 205] width 33 height 11
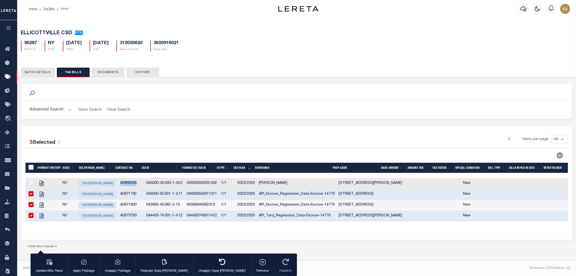
drag, startPoint x: 114, startPoint y: 179, endPoint x: 133, endPoint y: 179, distance: 18.4
click at [133, 179] on td "A0968508" at bounding box center [131, 183] width 26 height 11
checkbox input "true"
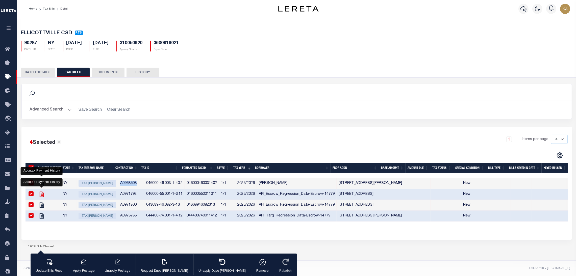
click at [43, 193] on icon "" at bounding box center [42, 194] width 4 height 5
checkbox input "false"
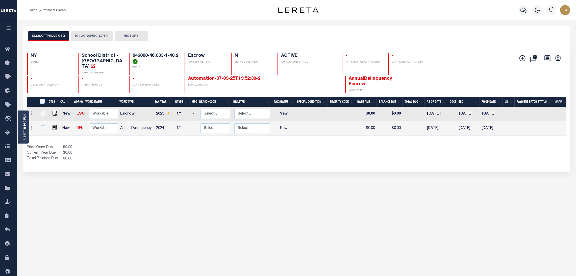
click at [25, 126] on link "Parcel & Loan" at bounding box center [24, 127] width 4 height 26
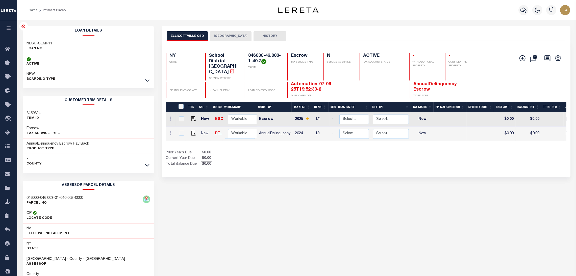
click at [29, 111] on h3 "3459824" at bounding box center [34, 113] width 14 height 5
click at [29, 40] on div "NESC-SEMI-11 LOAN NO" at bounding box center [88, 46] width 131 height 15
click at [30, 42] on h3 "NESC-SEMI-11" at bounding box center [40, 43] width 26 height 5
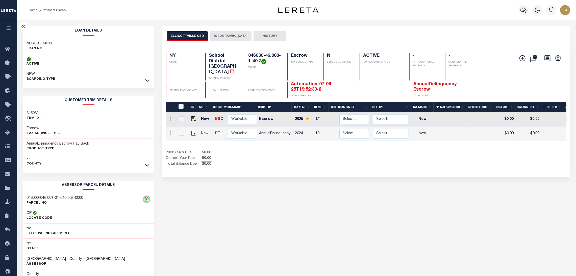
click at [31, 43] on h3 "NESC-SEMI-11" at bounding box center [40, 43] width 26 height 5
copy div "NESC-SEMI-11"
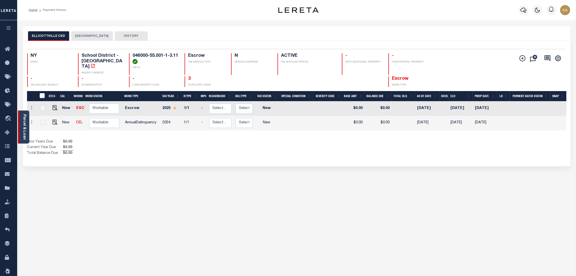
click at [26, 119] on link "Parcel & Loan" at bounding box center [24, 127] width 4 height 26
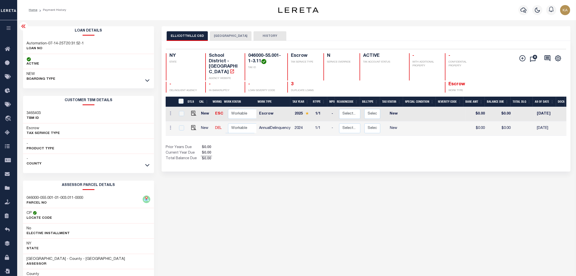
click at [39, 42] on h3 "Automation-07-14-25T20:31:52-1" at bounding box center [55, 43] width 57 height 5
copy div "Automation-07-14-25T20:31:52-1"
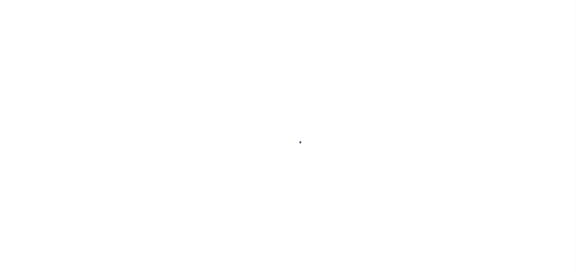
select select "RTS"
select select "29"
select select "20"
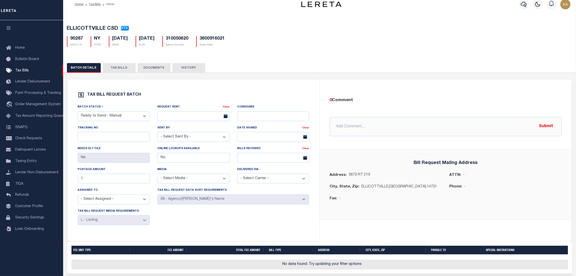
click at [116, 69] on button "TAX BILLS" at bounding box center [119, 68] width 33 height 10
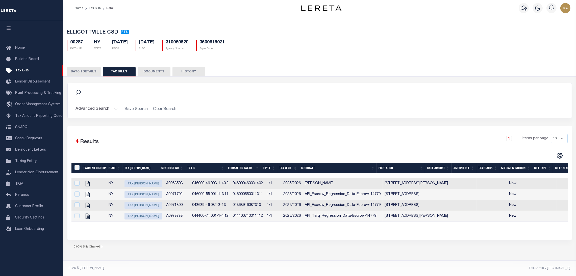
scroll to position [0, 0]
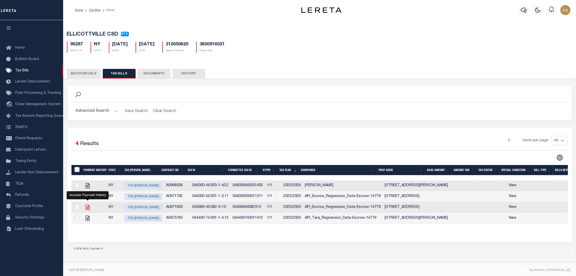
click at [89, 210] on icon "" at bounding box center [87, 207] width 7 height 7
checkbox input "true"
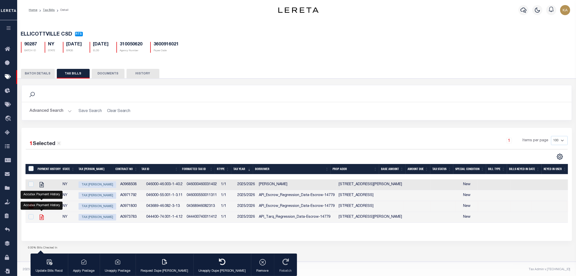
click at [40, 219] on icon "" at bounding box center [41, 217] width 7 height 7
checkbox input "true"
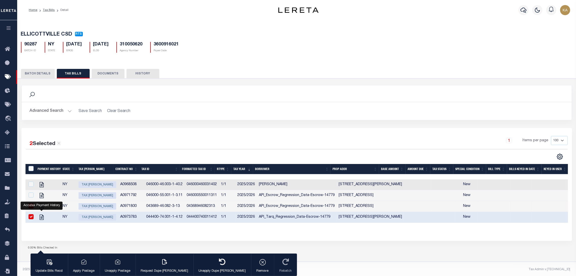
click at [187, 139] on div "1 Items per page 100 200 500 1000" at bounding box center [365, 142] width 405 height 13
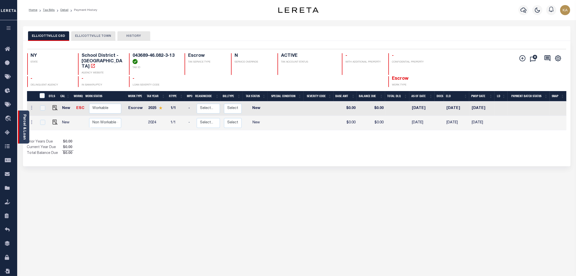
click at [23, 122] on link "Parcel & Loan" at bounding box center [24, 127] width 4 height 26
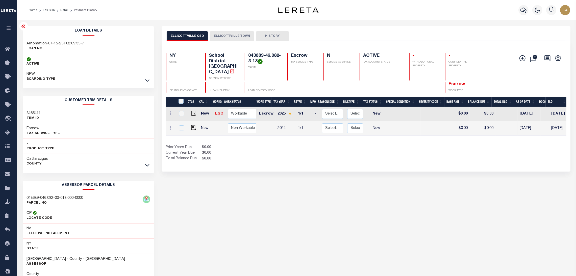
click at [44, 41] on h3 "Automation-07-15-25T02:09:35-7" at bounding box center [55, 43] width 57 height 5
click at [44, 41] on div "Automation-07-15-25T02:09:35-7 LOAN NO" at bounding box center [88, 46] width 131 height 15
click at [73, 42] on h3 "Automation-07-15-25T02:09:35-7" at bounding box center [55, 43] width 57 height 5
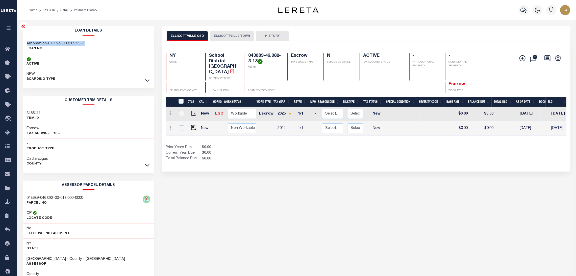
click at [73, 42] on h3 "Automation-07-15-25T02:09:35-7" at bounding box center [55, 43] width 57 height 5
copy div "Automation-07-15-25T02:09:35-7"
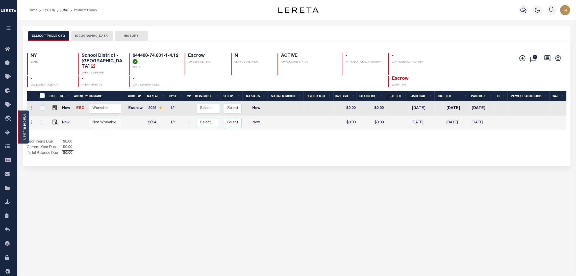
click at [25, 122] on link "Parcel & Loan" at bounding box center [24, 127] width 4 height 26
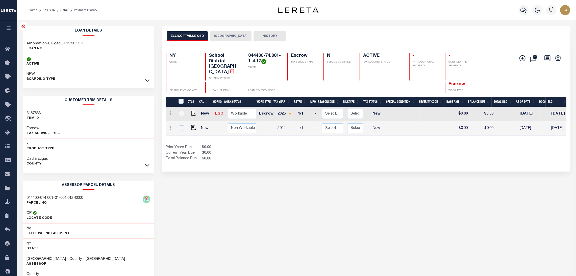
click at [45, 43] on h3 "Automation-07-28-25T15:30:53-1" at bounding box center [55, 43] width 57 height 5
copy div "Automation-07-28-25T15:30:53-1"
